Goal: Task Accomplishment & Management: Manage account settings

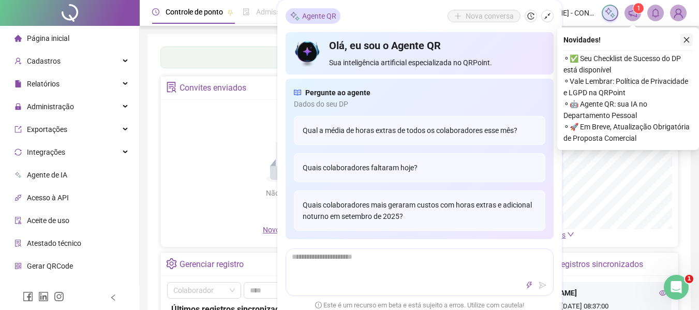
click at [688, 38] on icon "close" at bounding box center [687, 40] width 6 height 6
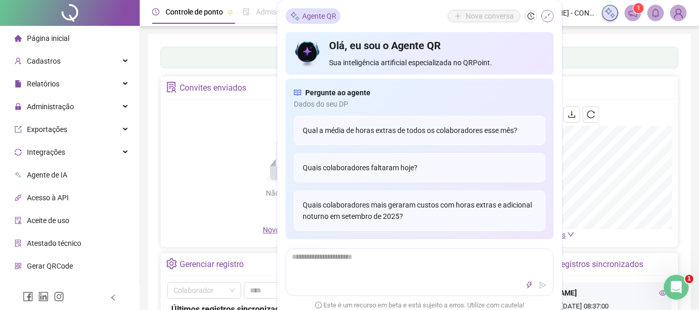
click at [545, 14] on icon "shrink" at bounding box center [546, 15] width 7 height 7
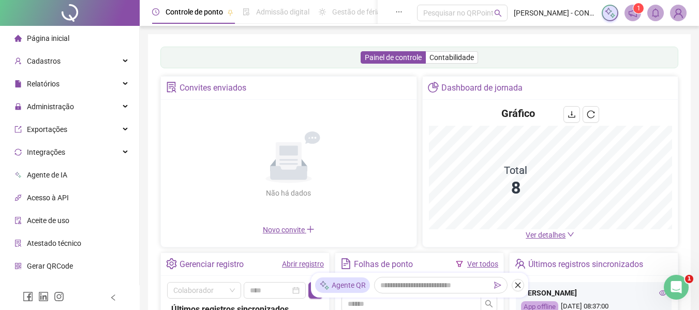
click at [49, 284] on span "Financeiro" at bounding box center [44, 288] width 34 height 8
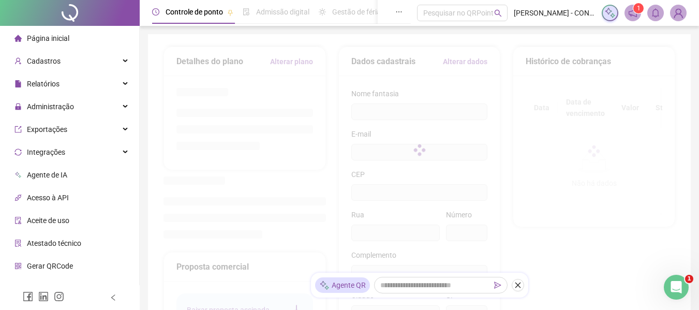
scroll to position [37, 0]
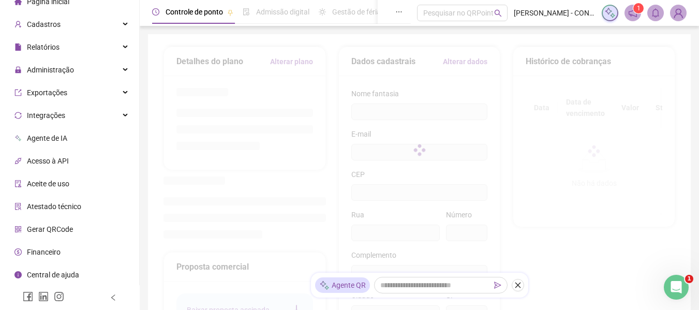
type input "**********"
type input "***"
type input "*********"
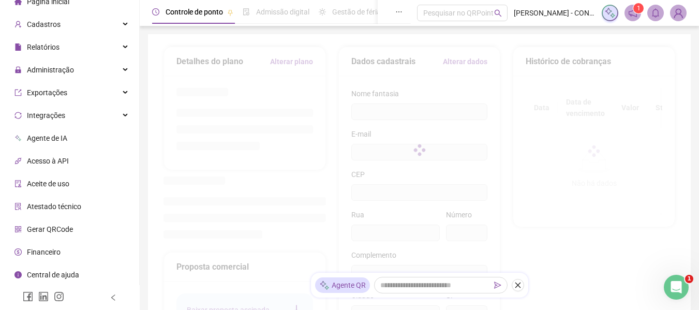
type input "**********"
type input "**"
type input "*********"
type input "**********"
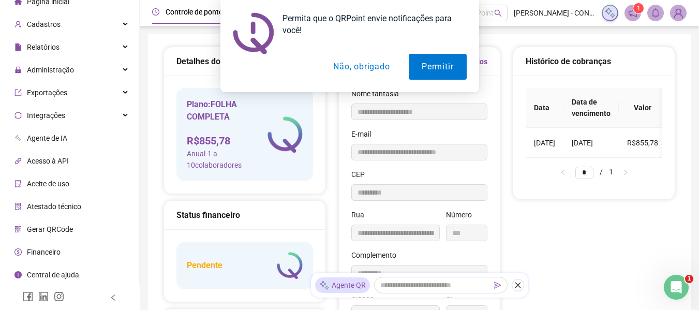
click at [373, 68] on button "Não, obrigado" at bounding box center [361, 67] width 82 height 26
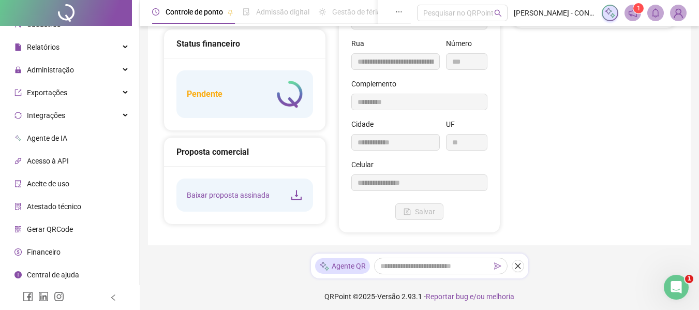
scroll to position [176, 0]
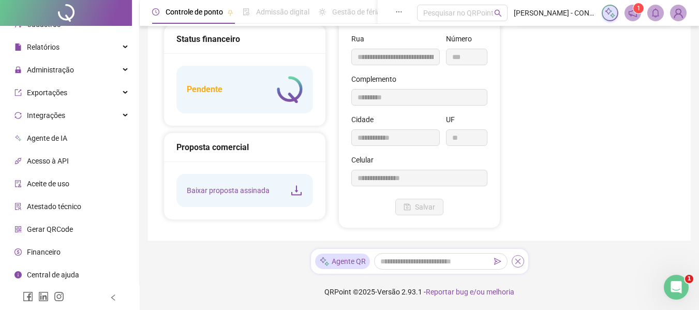
click at [517, 261] on icon "close" at bounding box center [517, 261] width 7 height 7
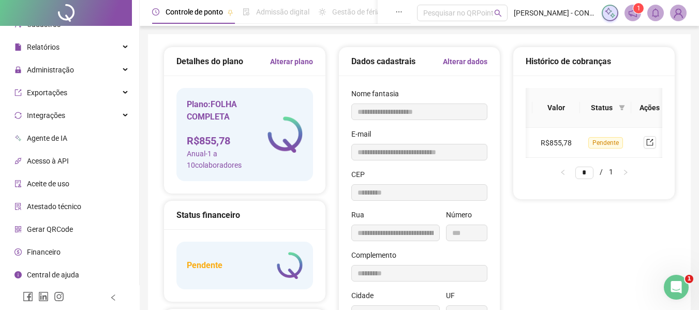
scroll to position [0, 104]
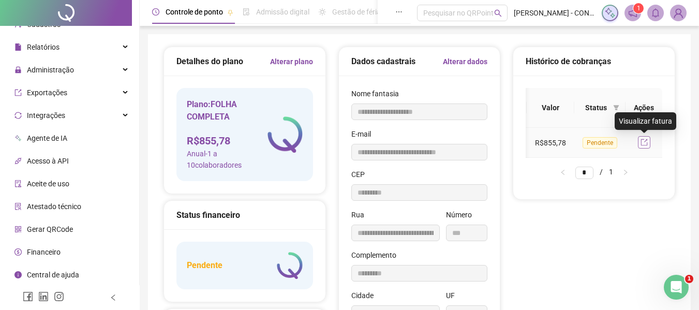
click at [643, 143] on icon "export" at bounding box center [643, 142] width 7 height 7
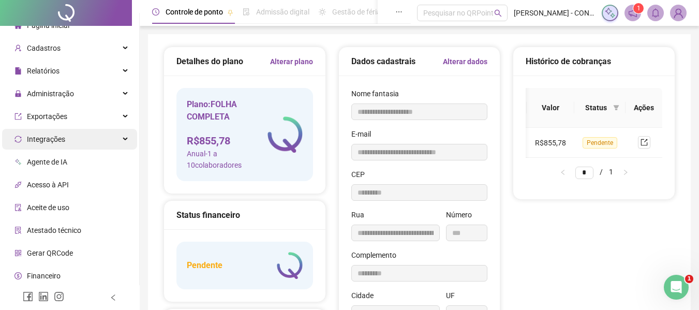
scroll to position [0, 0]
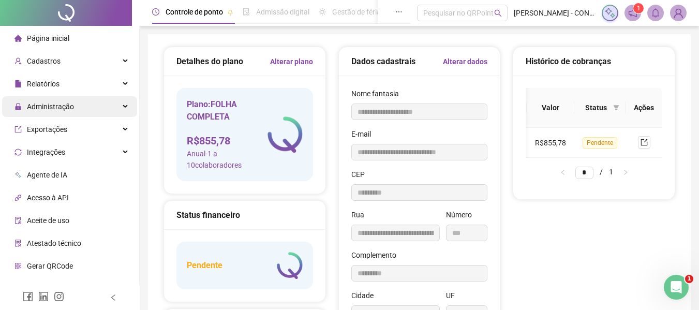
click at [51, 105] on span "Administração" at bounding box center [50, 106] width 47 height 8
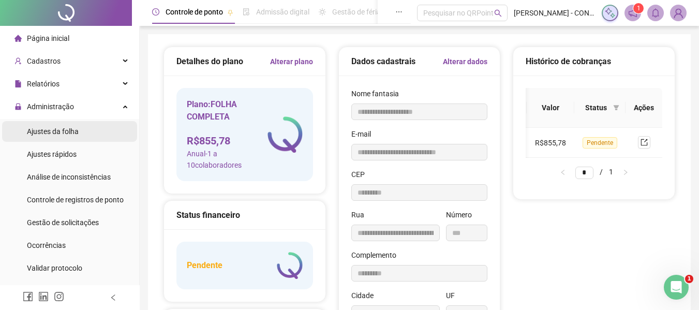
click at [60, 131] on span "Ajustes da folha" at bounding box center [53, 131] width 52 height 8
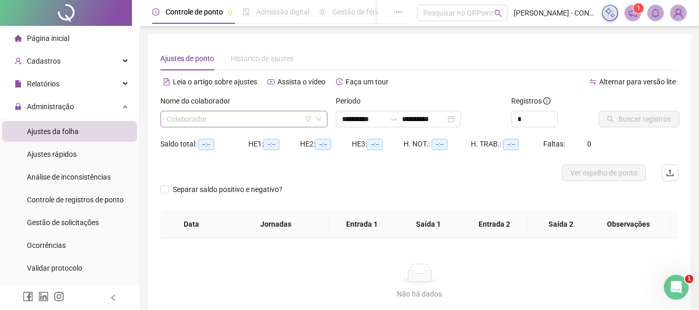
type input "**********"
click at [258, 119] on input "search" at bounding box center [238, 119] width 145 height 16
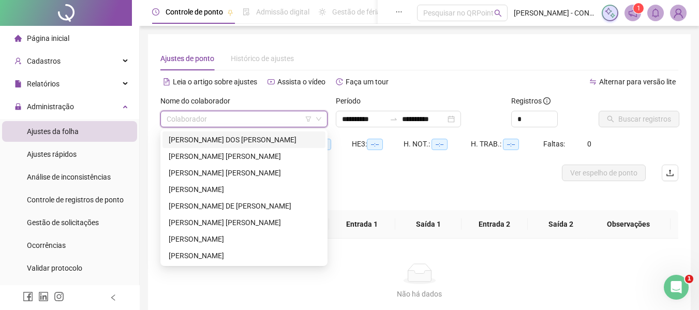
click at [256, 138] on div "[PERSON_NAME] DOS [PERSON_NAME]" at bounding box center [244, 139] width 150 height 11
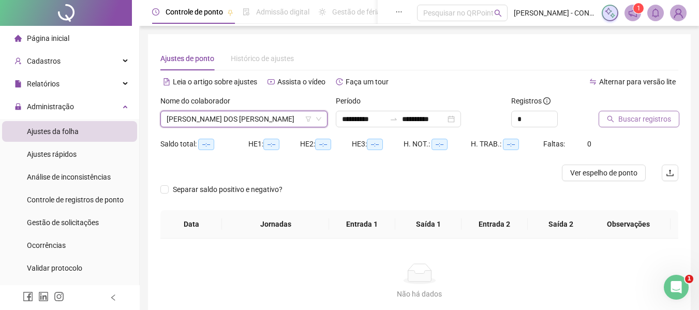
click at [638, 116] on span "Buscar registros" at bounding box center [644, 118] width 53 height 11
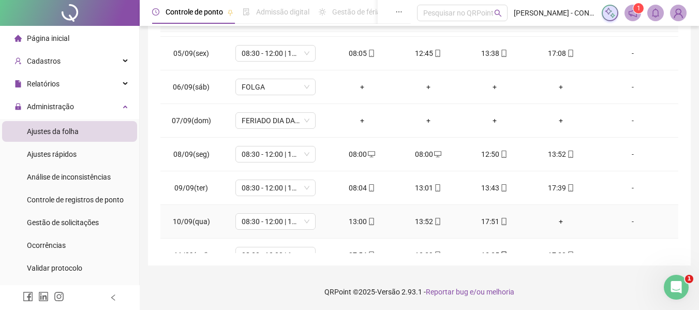
scroll to position [155, 0]
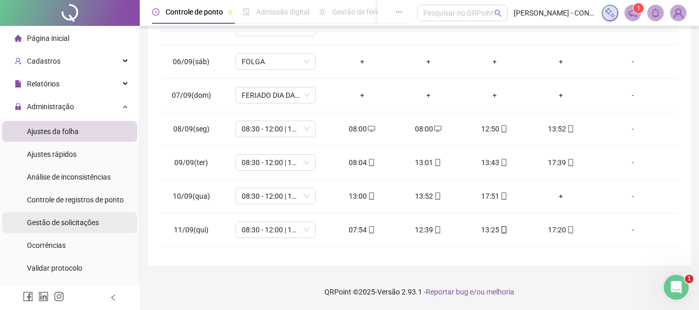
click at [63, 221] on span "Gestão de solicitações" at bounding box center [63, 222] width 72 height 8
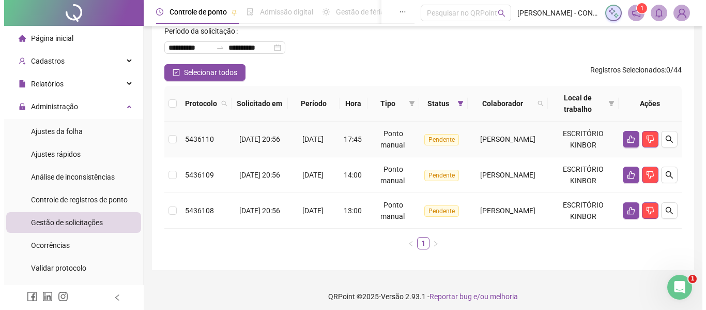
scroll to position [60, 0]
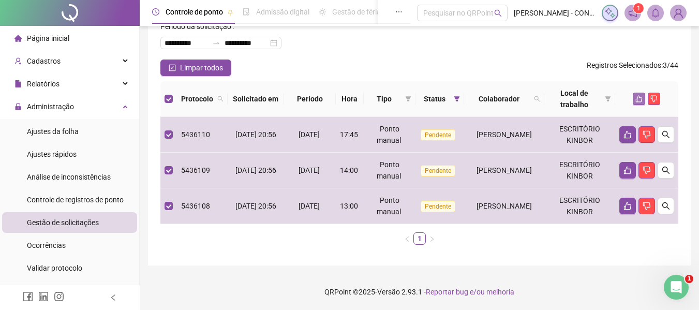
click at [639, 101] on icon "like" at bounding box center [638, 98] width 7 height 7
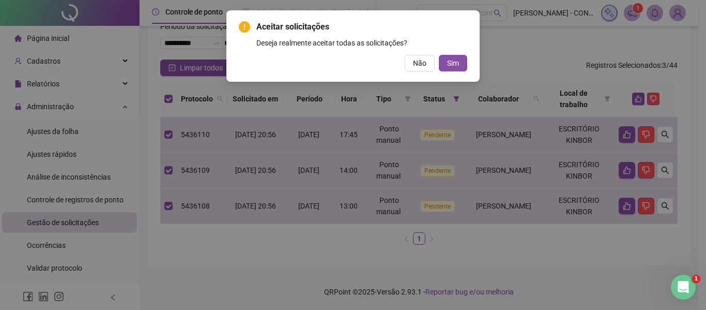
click at [456, 66] on span "Sim" at bounding box center [453, 62] width 12 height 11
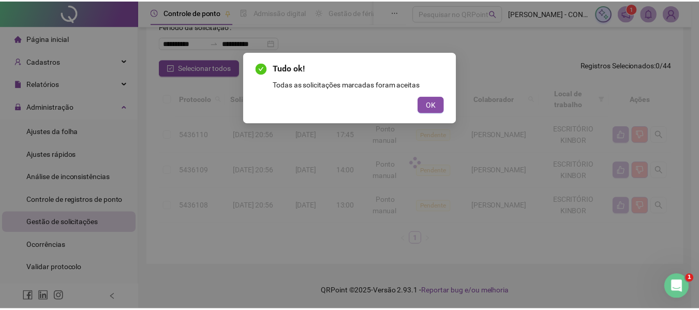
scroll to position [11, 0]
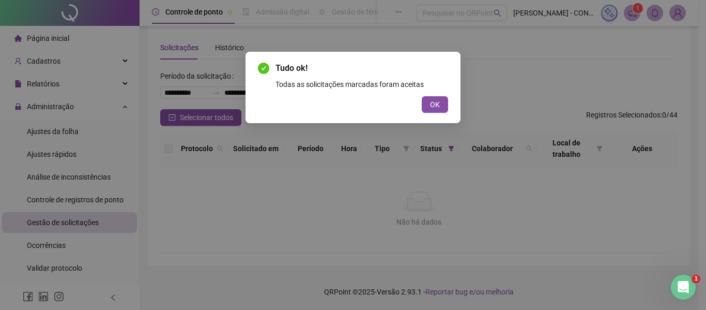
drag, startPoint x: 440, startPoint y: 105, endPoint x: 214, endPoint y: 91, distance: 225.9
click at [438, 105] on span "OK" at bounding box center [435, 104] width 10 height 11
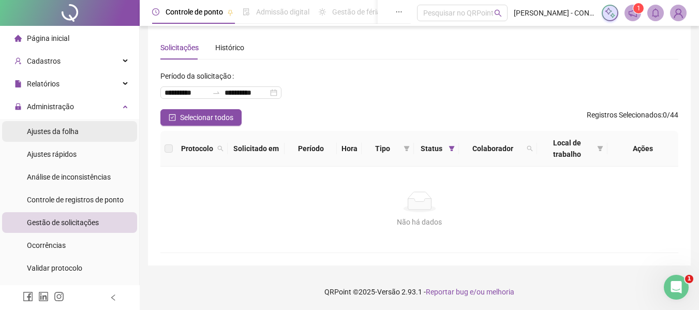
click at [60, 130] on span "Ajustes da folha" at bounding box center [53, 131] width 52 height 8
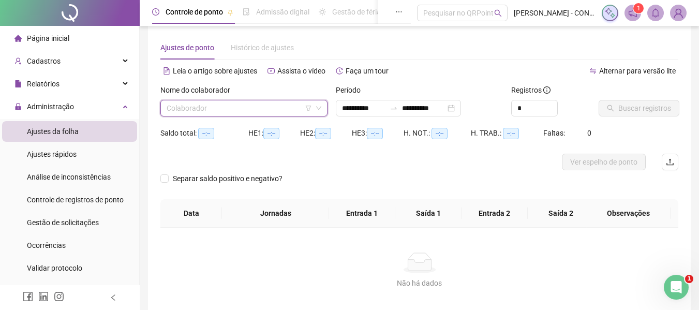
click at [233, 104] on input "search" at bounding box center [238, 108] width 145 height 16
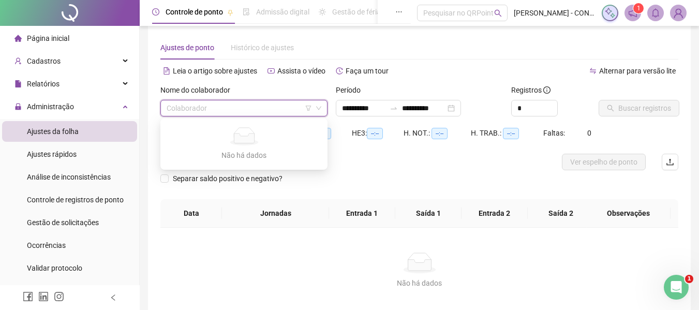
type input "**********"
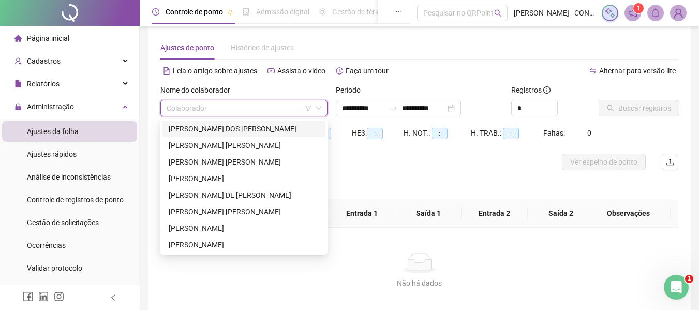
click at [228, 128] on div "[PERSON_NAME] DOS [PERSON_NAME]" at bounding box center [244, 128] width 150 height 11
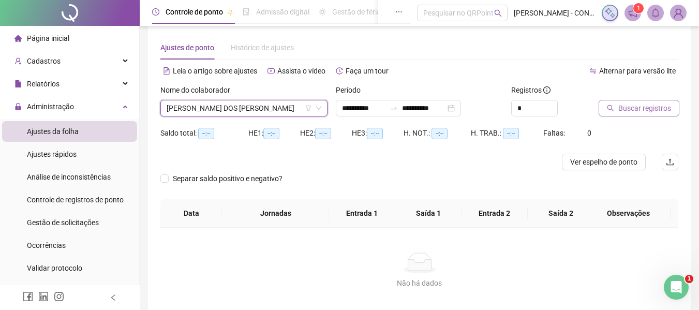
click at [642, 103] on span "Buscar registros" at bounding box center [644, 107] width 53 height 11
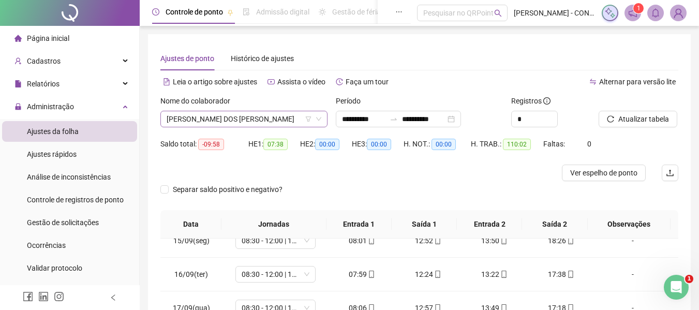
click at [241, 121] on span "[PERSON_NAME] DOS [PERSON_NAME]" at bounding box center [243, 119] width 155 height 16
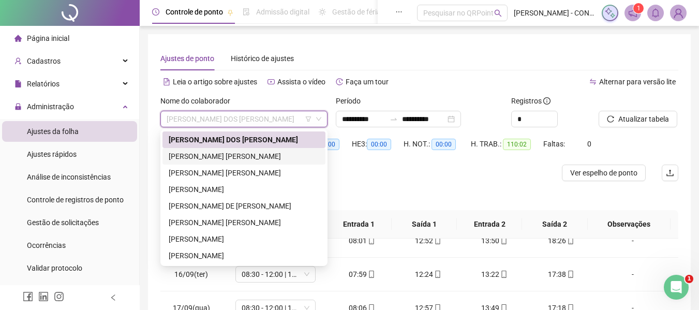
click at [209, 156] on div "[PERSON_NAME] [PERSON_NAME]" at bounding box center [244, 155] width 150 height 11
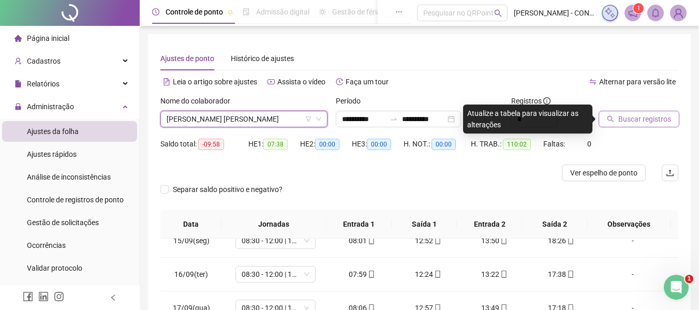
click at [645, 126] on button "Buscar registros" at bounding box center [638, 119] width 81 height 17
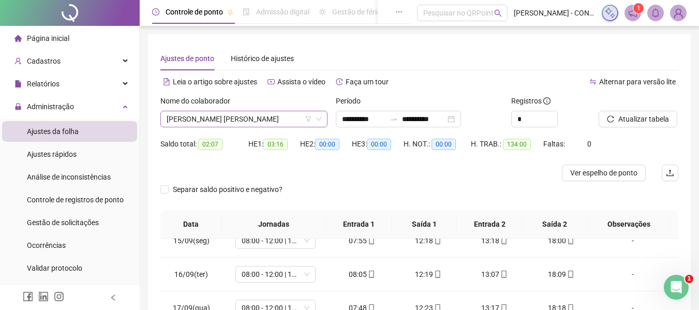
click at [290, 118] on span "[PERSON_NAME] [PERSON_NAME]" at bounding box center [243, 119] width 155 height 16
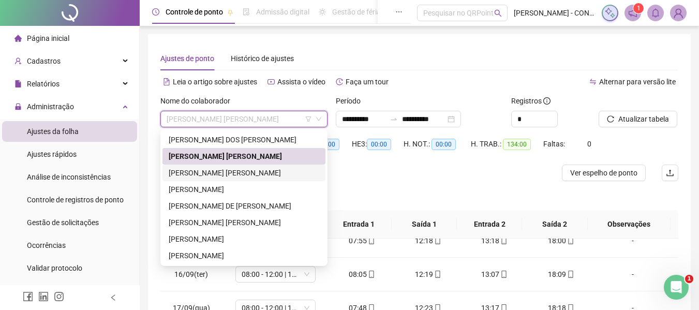
click at [224, 173] on div "[PERSON_NAME] [PERSON_NAME]" at bounding box center [244, 172] width 150 height 11
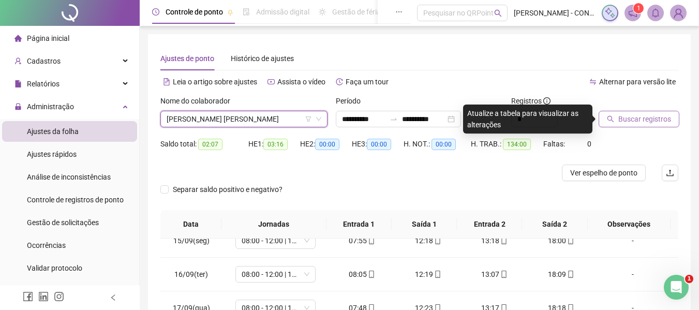
click at [634, 118] on span "Buscar registros" at bounding box center [644, 118] width 53 height 11
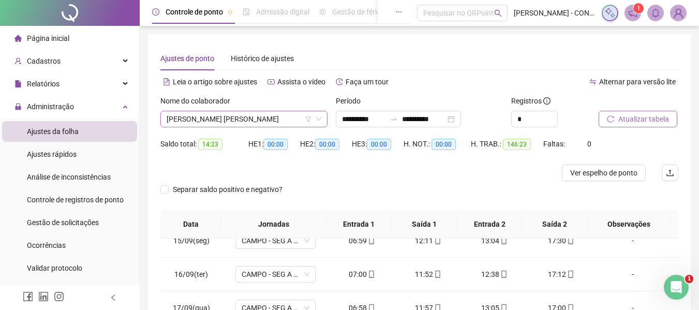
click at [272, 119] on span "[PERSON_NAME] [PERSON_NAME]" at bounding box center [243, 119] width 155 height 16
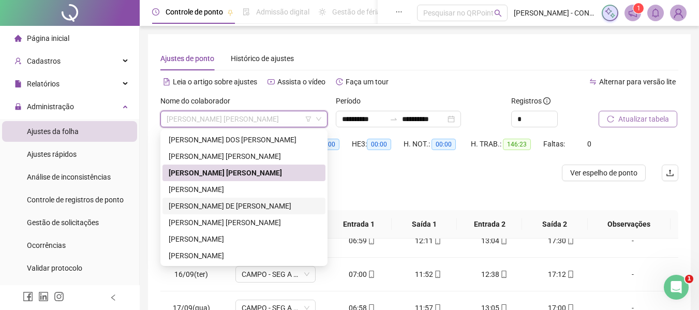
drag, startPoint x: 210, startPoint y: 202, endPoint x: 296, endPoint y: 206, distance: 85.9
click at [210, 202] on div "[PERSON_NAME] DE [PERSON_NAME]" at bounding box center [244, 205] width 150 height 11
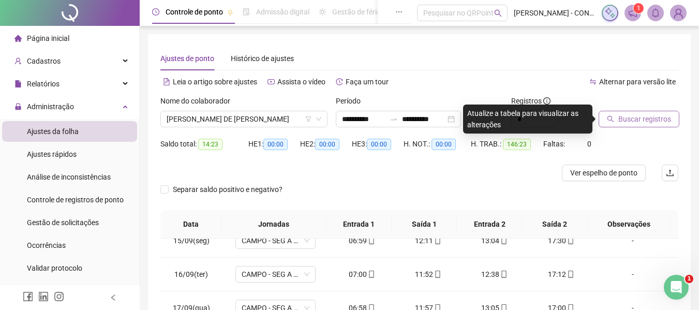
click at [637, 117] on span "Buscar registros" at bounding box center [644, 118] width 53 height 11
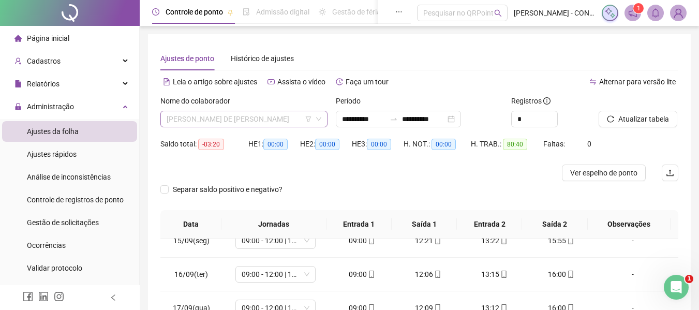
click at [287, 114] on span "[PERSON_NAME] DE [PERSON_NAME]" at bounding box center [243, 119] width 155 height 16
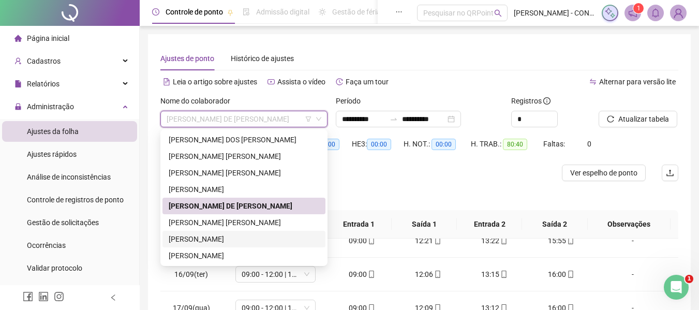
click at [212, 239] on div "[PERSON_NAME]" at bounding box center [244, 238] width 150 height 11
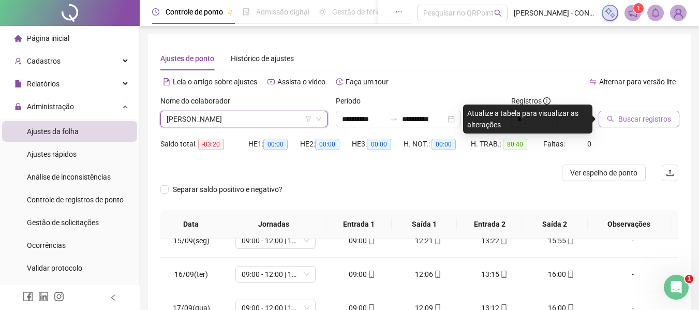
click at [649, 117] on span "Buscar registros" at bounding box center [644, 118] width 53 height 11
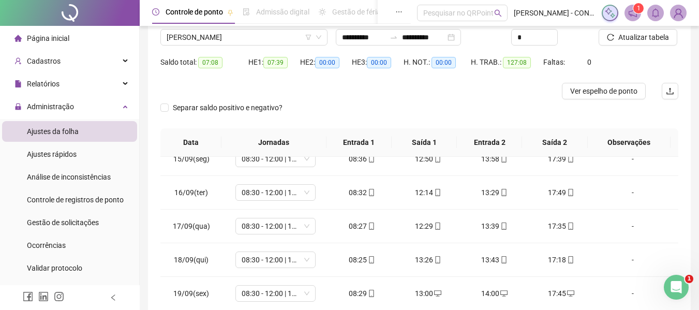
scroll to position [51, 0]
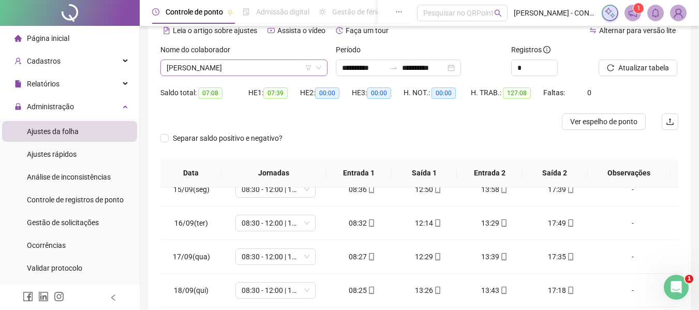
click at [266, 65] on span "[PERSON_NAME]" at bounding box center [243, 68] width 155 height 16
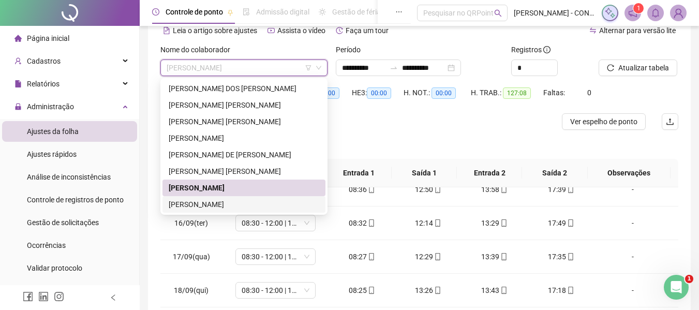
click at [202, 205] on div "[PERSON_NAME]" at bounding box center [244, 204] width 150 height 11
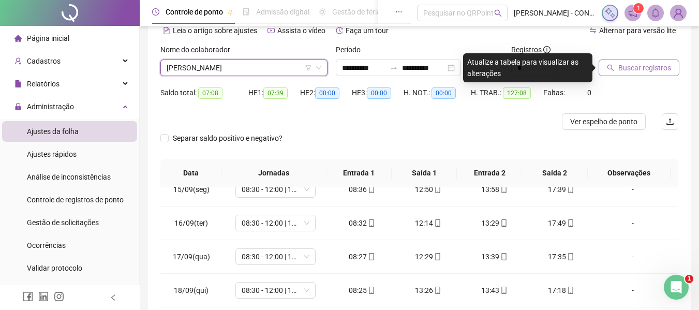
click at [638, 65] on span "Buscar registros" at bounding box center [644, 67] width 53 height 11
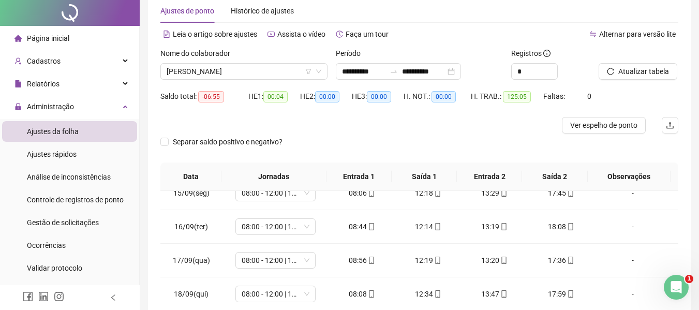
scroll to position [0, 0]
